Goal: Task Accomplishment & Management: Manage account settings

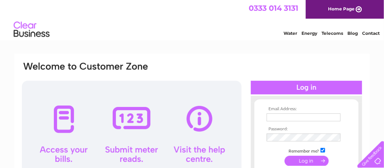
type input "tayloredmassage@gmail.com"
click at [310, 162] on input "submit" at bounding box center [307, 161] width 44 height 10
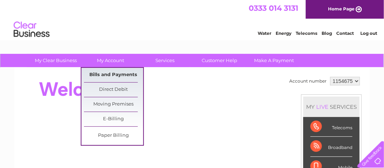
click at [110, 75] on link "Bills and Payments" at bounding box center [113, 75] width 59 height 14
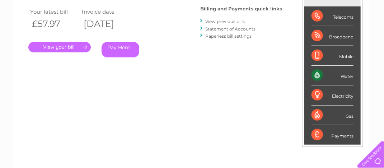
scroll to position [124, 0]
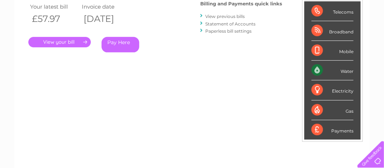
click at [235, 16] on link "View previous bills" at bounding box center [225, 16] width 40 height 5
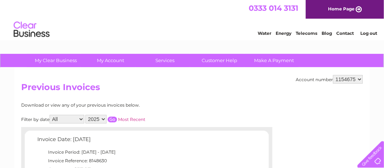
click at [82, 119] on select "All January February March April May June July August September October Novembe…" at bounding box center [67, 119] width 35 height 9
select select "9"
click at [50, 115] on select "All January February March April May June July August September October Novembe…" at bounding box center [67, 119] width 35 height 9
click at [113, 119] on input "button" at bounding box center [112, 120] width 9 height 6
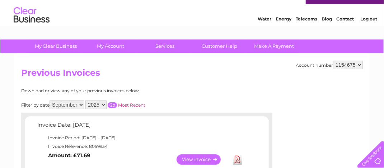
scroll to position [67, 0]
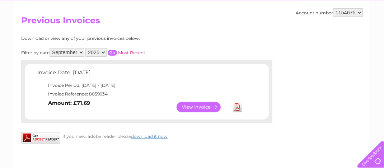
click at [196, 107] on link "View" at bounding box center [203, 107] width 53 height 10
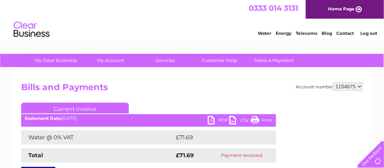
click at [221, 120] on link "PDF" at bounding box center [219, 121] width 22 height 10
click at [370, 35] on link "Log out" at bounding box center [369, 33] width 17 height 5
